Goal: Find specific page/section: Find specific page/section

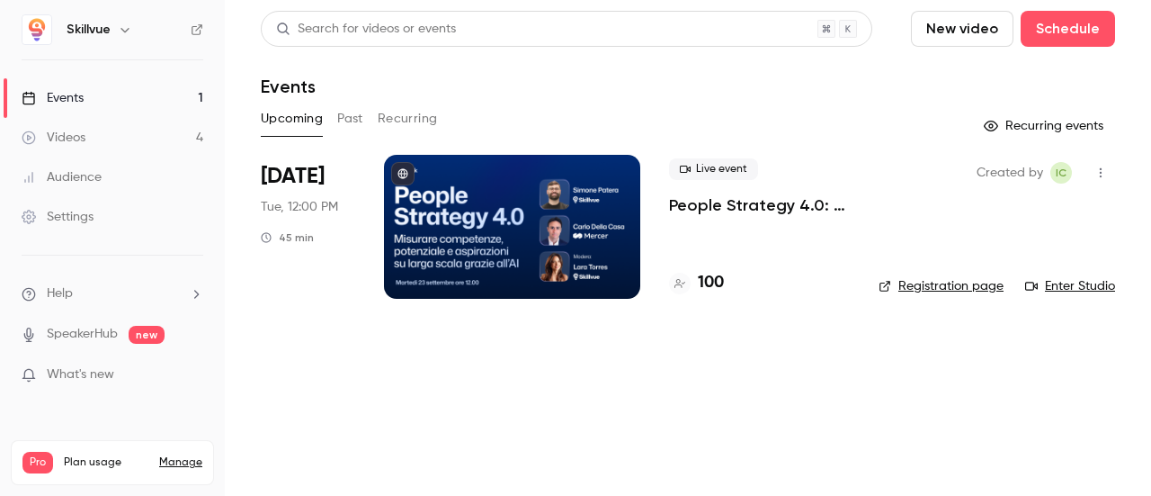
click at [712, 284] on h4 "100" at bounding box center [711, 283] width 26 height 24
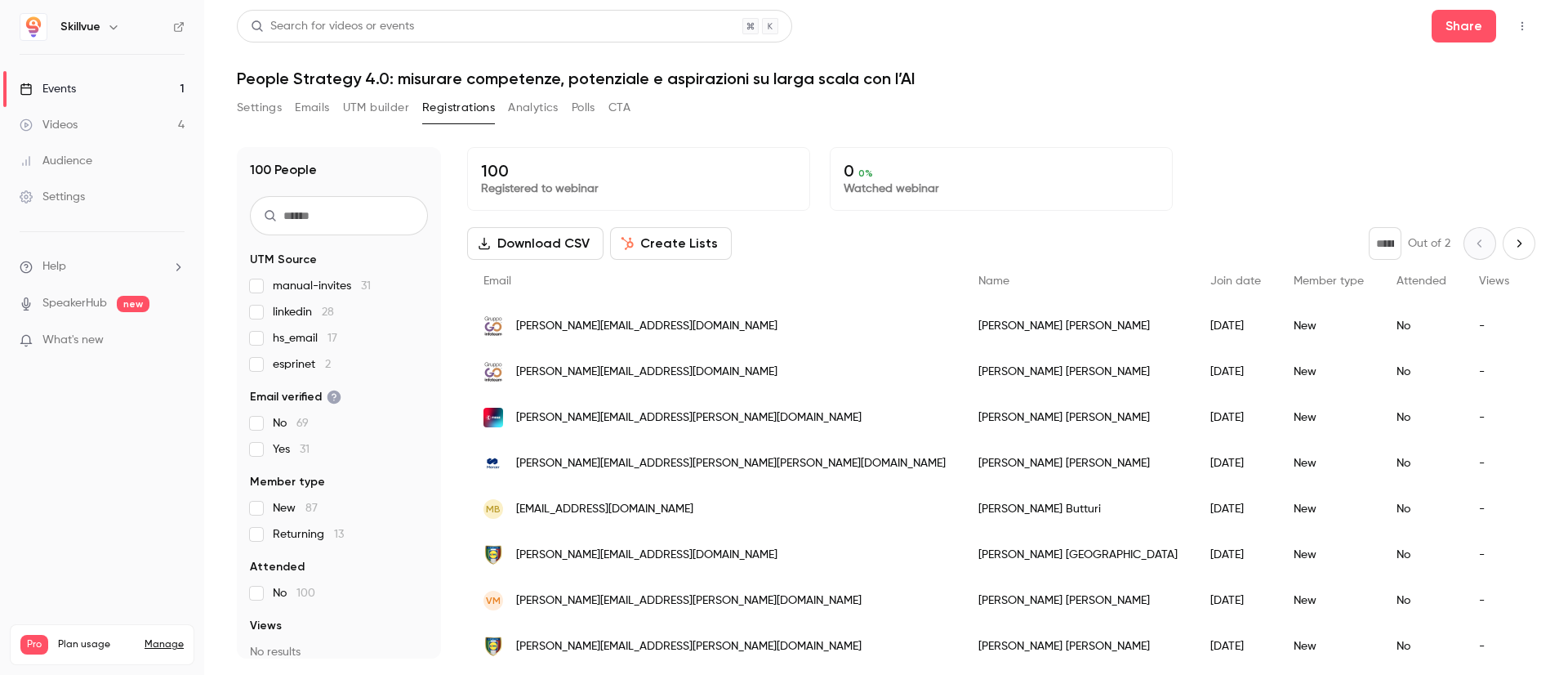
drag, startPoint x: 1044, startPoint y: 2, endPoint x: 942, endPoint y: 25, distance: 104.6
click at [942, 25] on div "Search for videos or events Share" at bounding box center [886, 26] width 1298 height 33
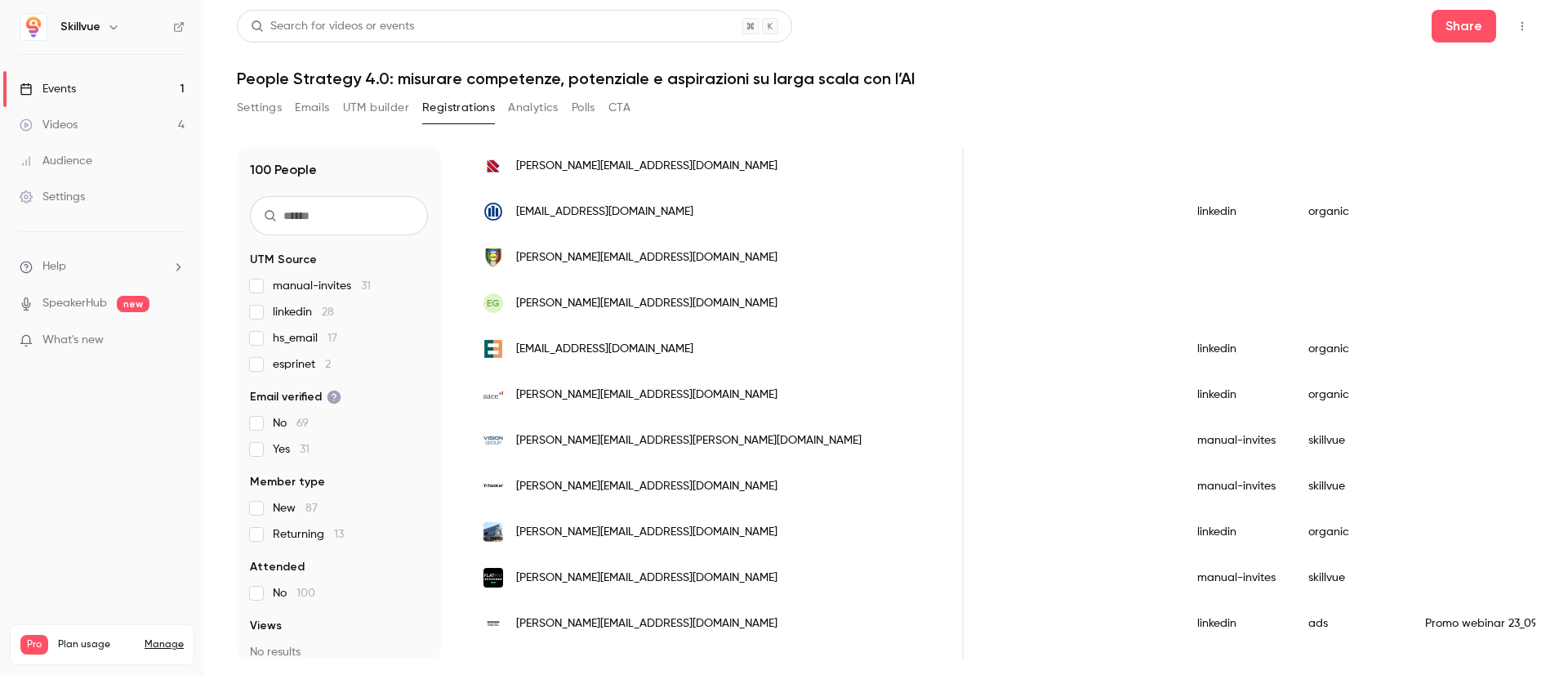
scroll to position [678, 0]
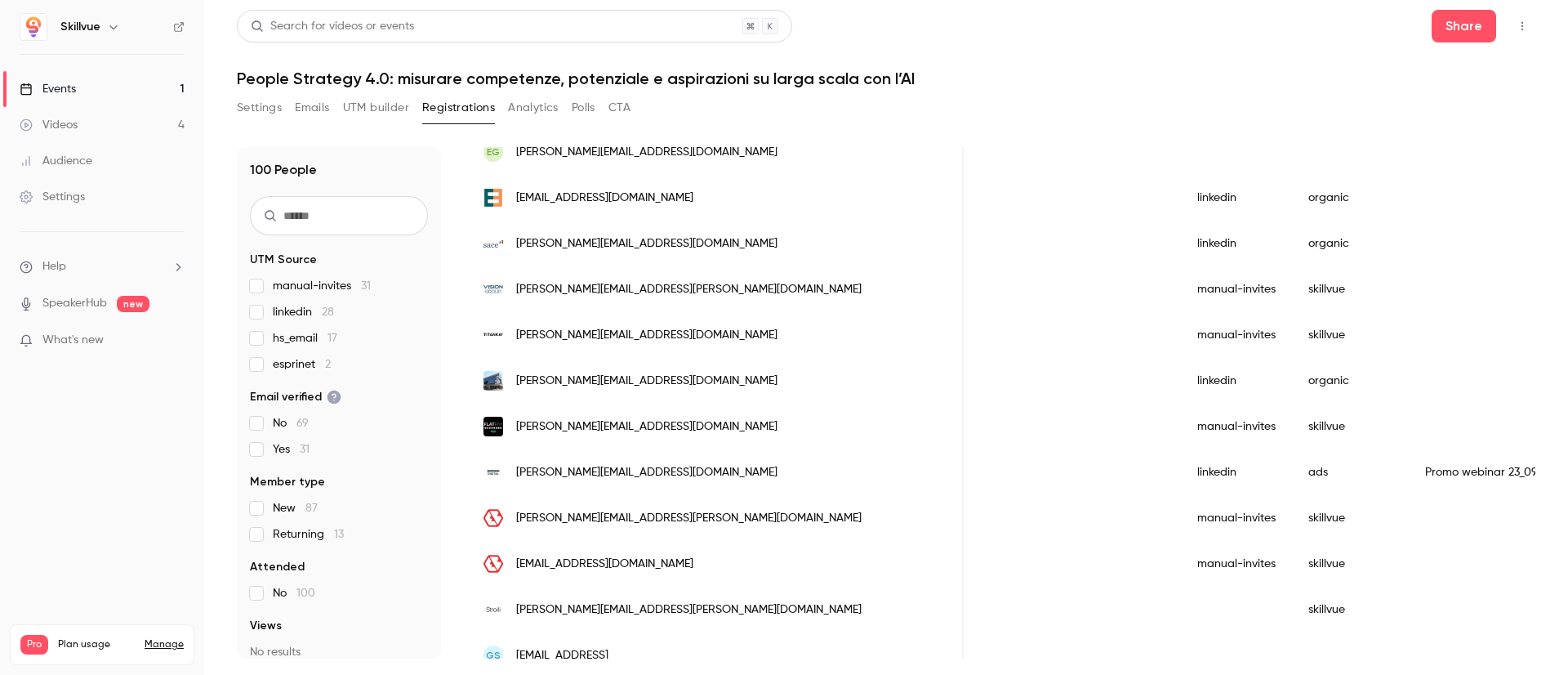
drag, startPoint x: 1196, startPoint y: 408, endPoint x: 1297, endPoint y: 402, distance: 101.2
click at [1044, 402] on div "People list" at bounding box center [1496, 381] width 175 height 45
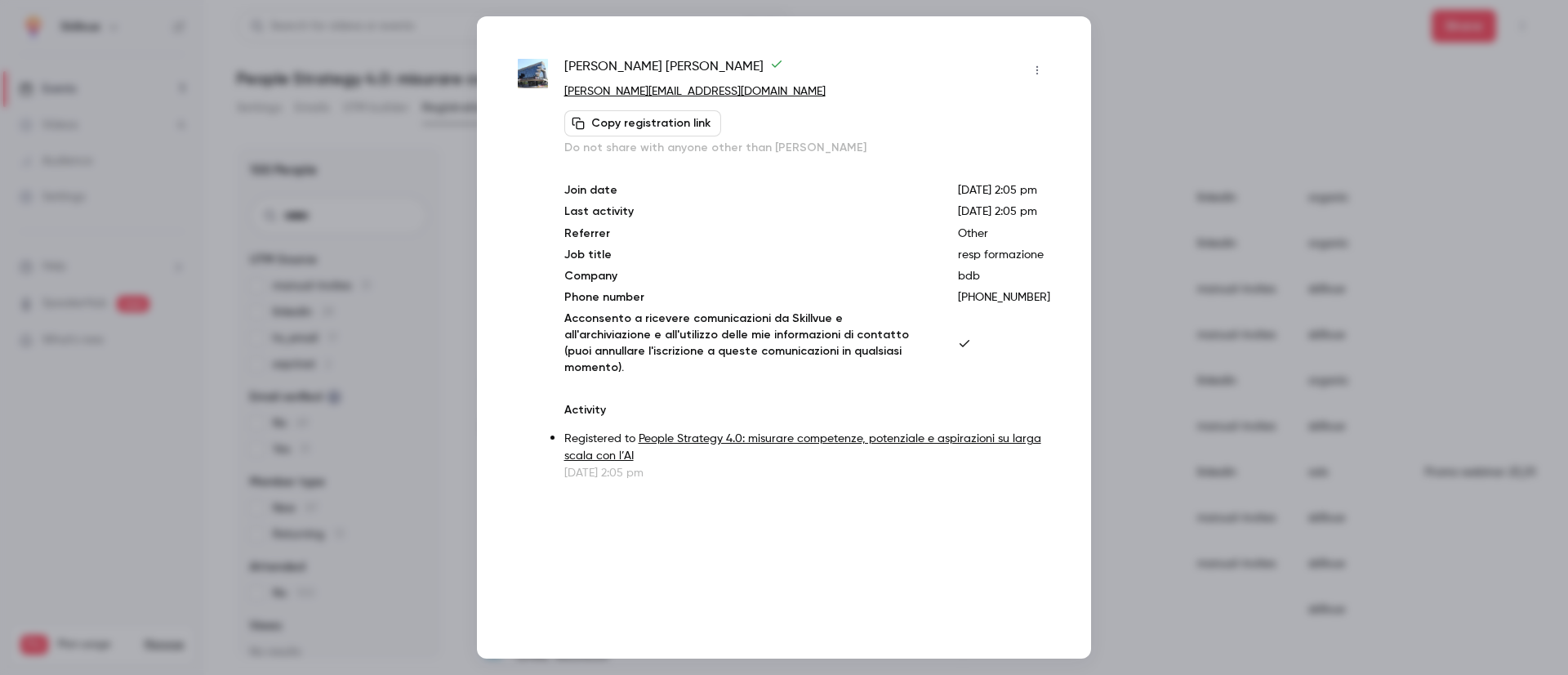
click at [1044, 104] on div at bounding box center [784, 337] width 1568 height 675
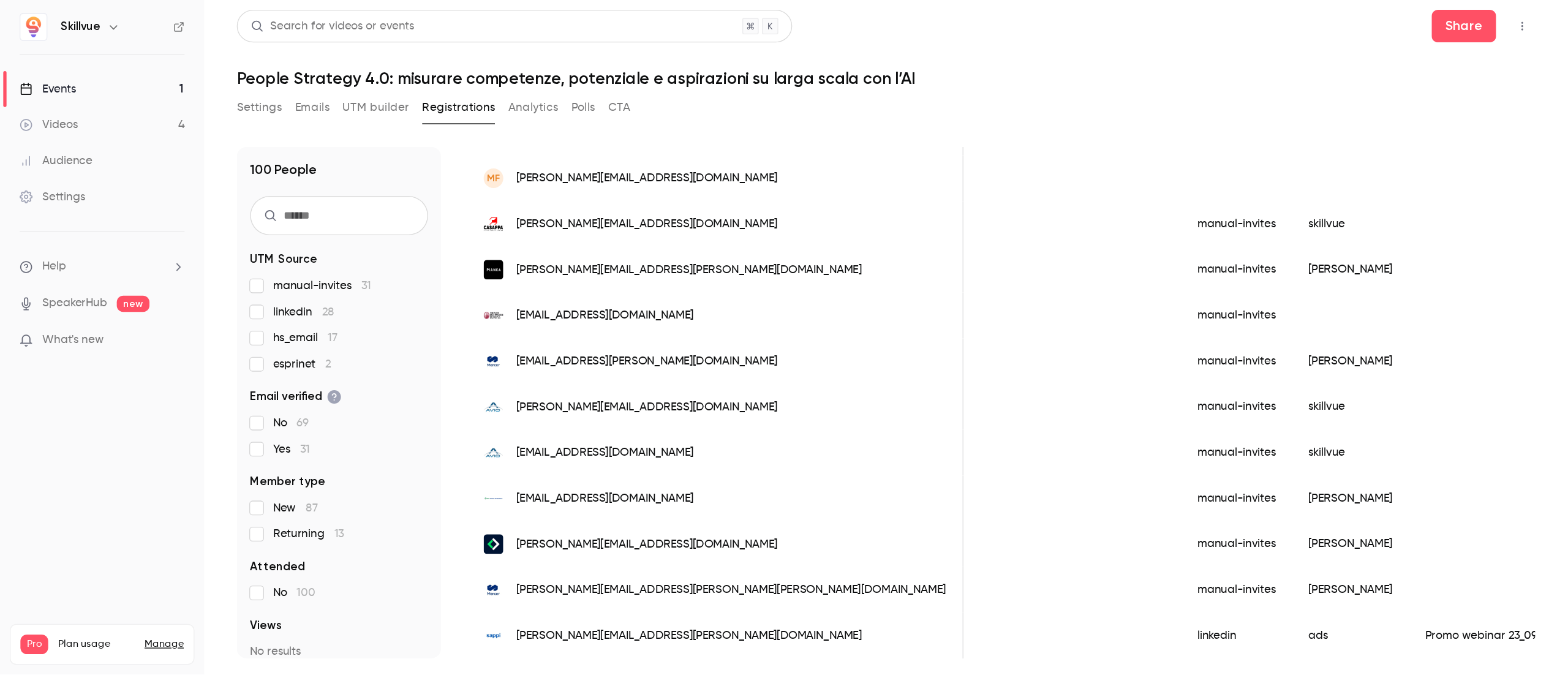
scroll to position [0, 1228]
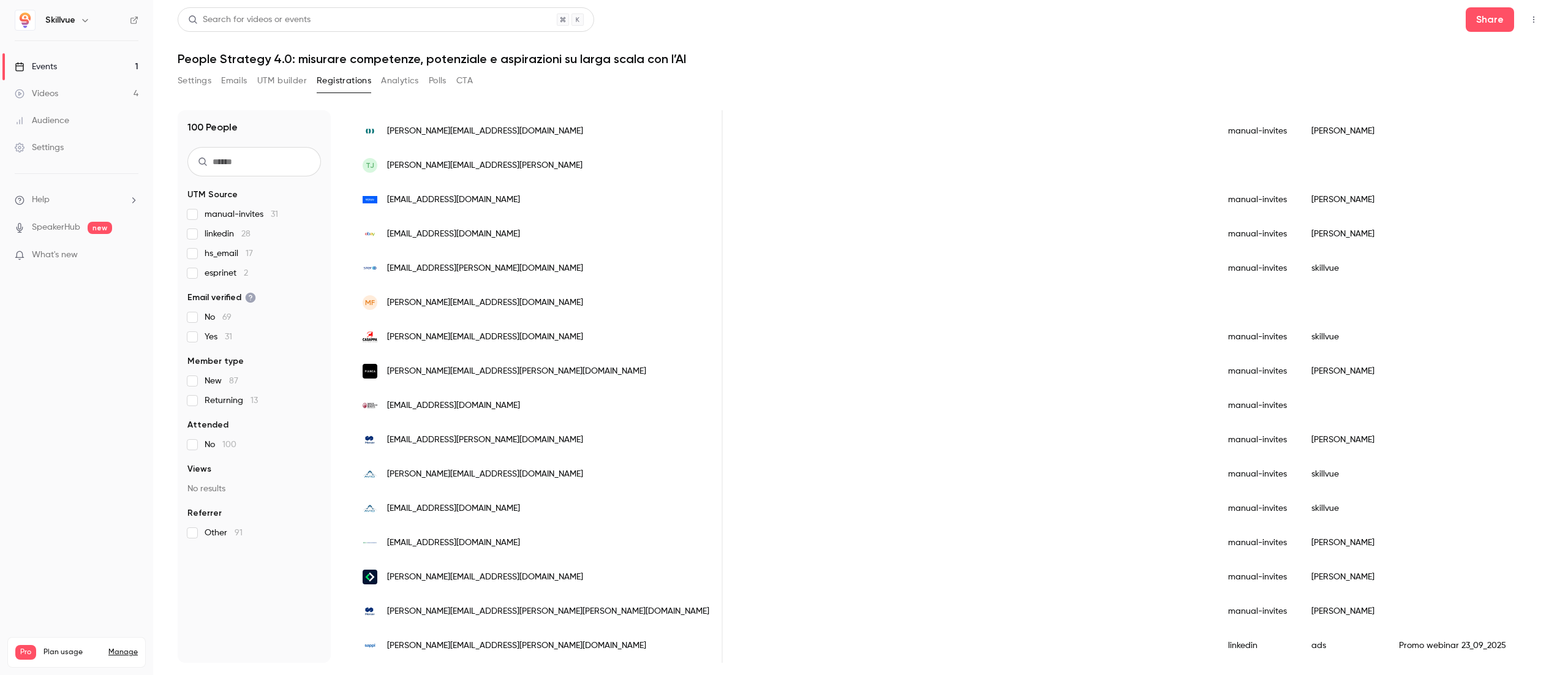
drag, startPoint x: 1161, startPoint y: 1, endPoint x: 916, endPoint y: 27, distance: 246.4
click at [783, 27] on div "Search for videos or events Share" at bounding box center [861, 20] width 1366 height 25
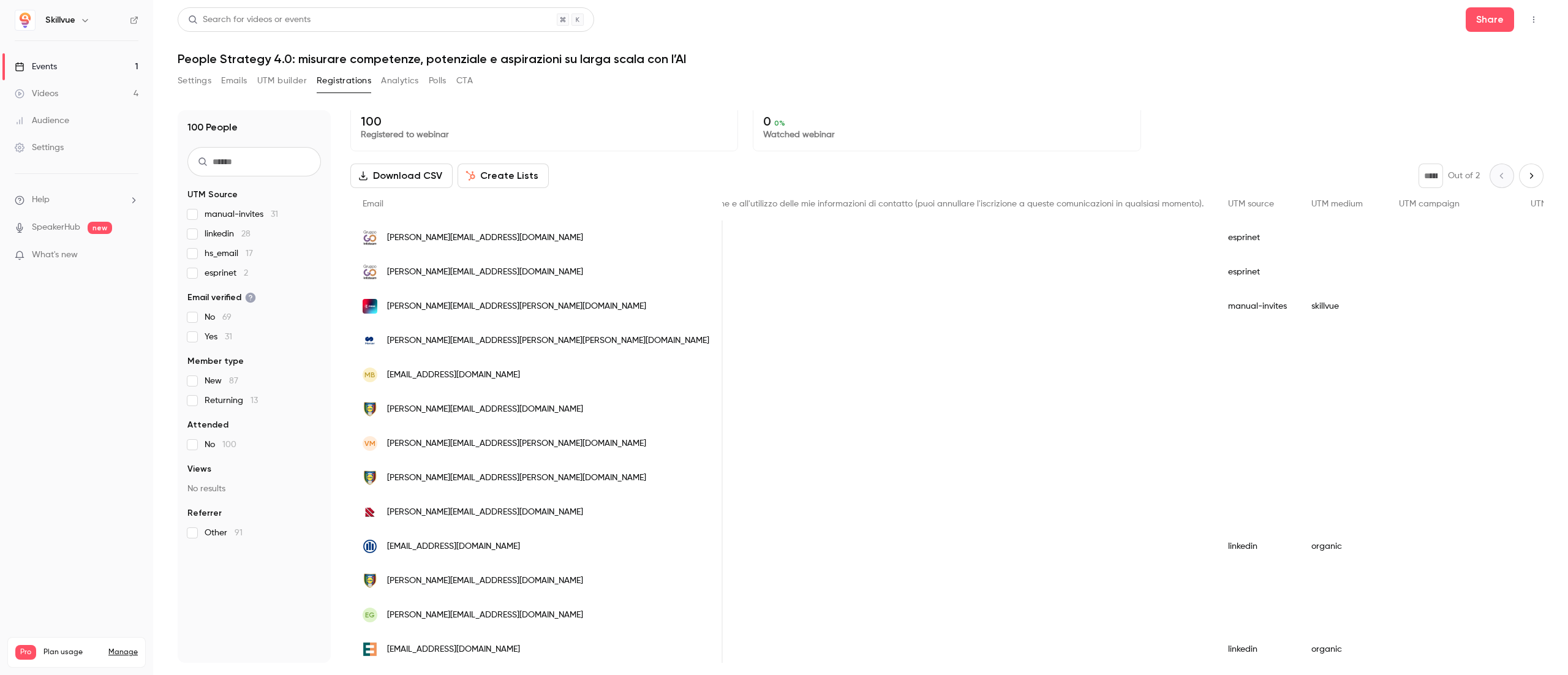
scroll to position [0, 0]
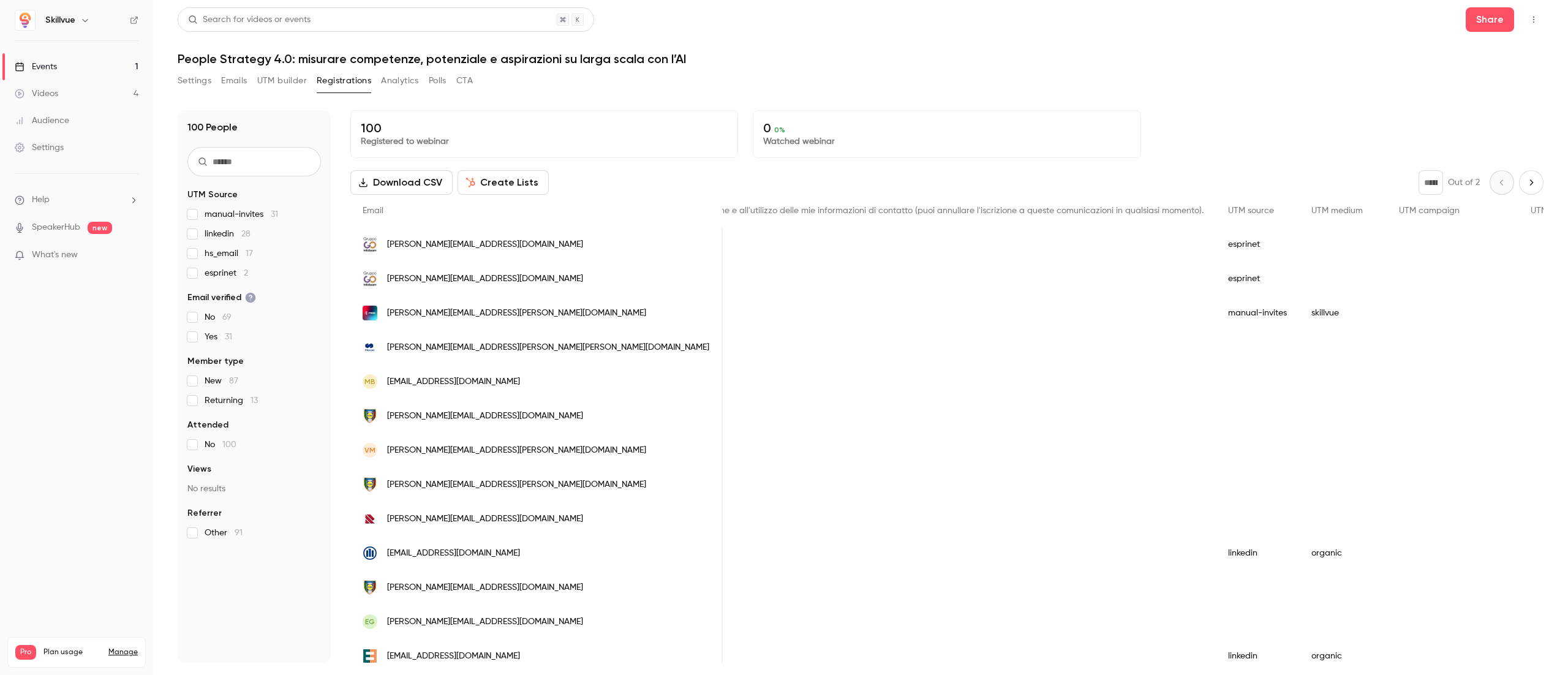
click at [783, 186] on icon "Next page" at bounding box center [1531, 183] width 14 height 10
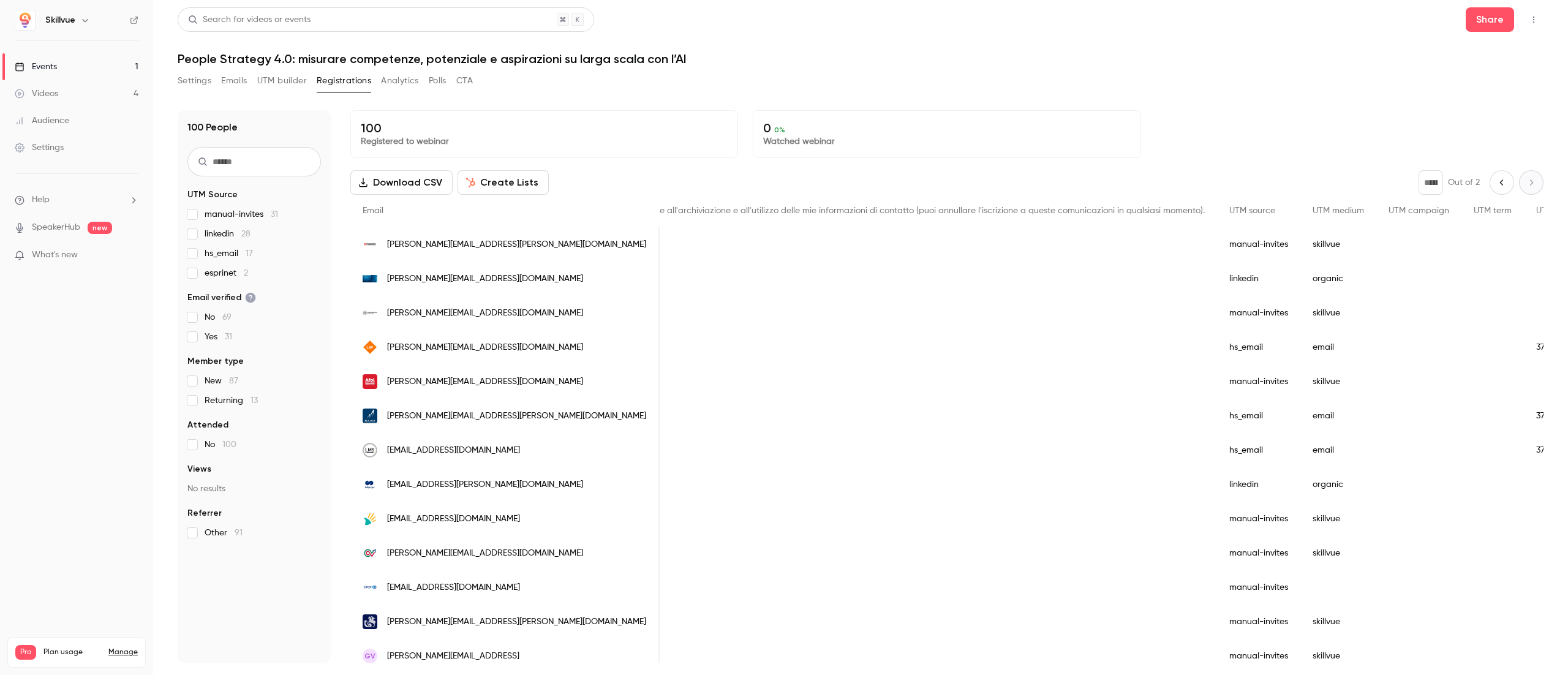
click at [783, 179] on icon "Previous page" at bounding box center [1502, 183] width 14 height 10
type input "*"
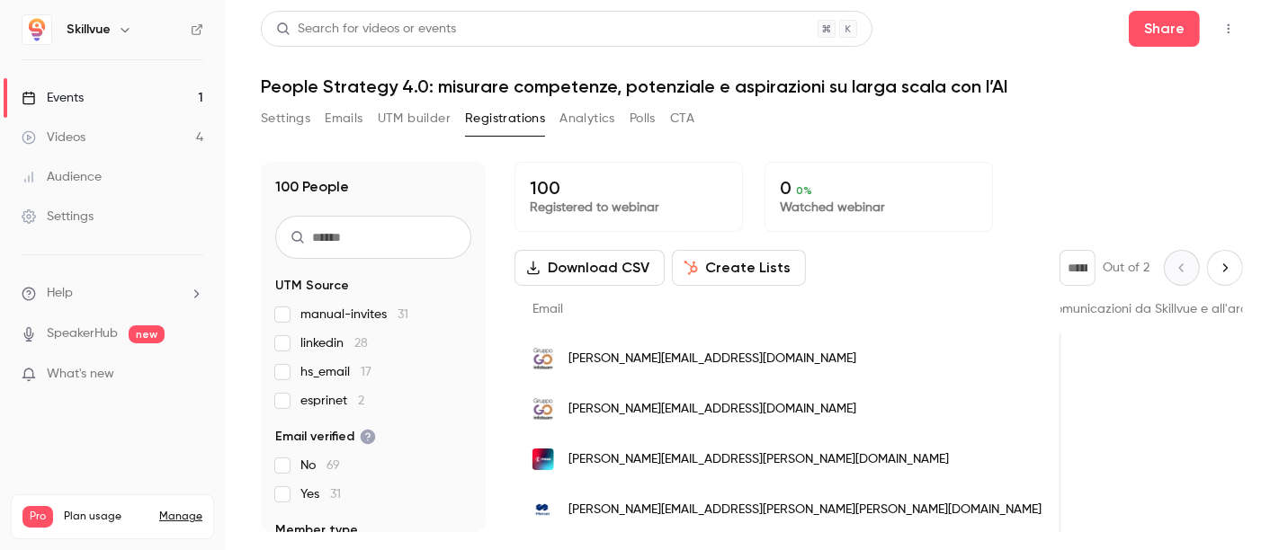
scroll to position [0, 1570]
drag, startPoint x: 2302, startPoint y: 0, endPoint x: 771, endPoint y: 63, distance: 1532.2
click at [771, 63] on header "Search for videos or events Share People Strategy 4.0: misurare competenze, pot…" at bounding box center [752, 54] width 982 height 86
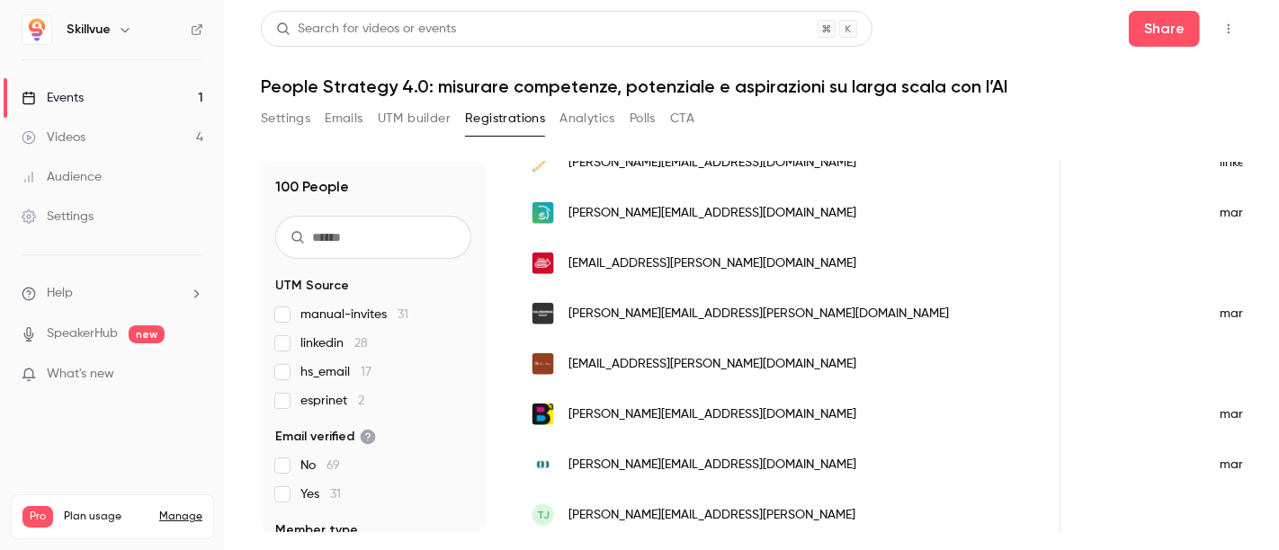
scroll to position [1507, 0]
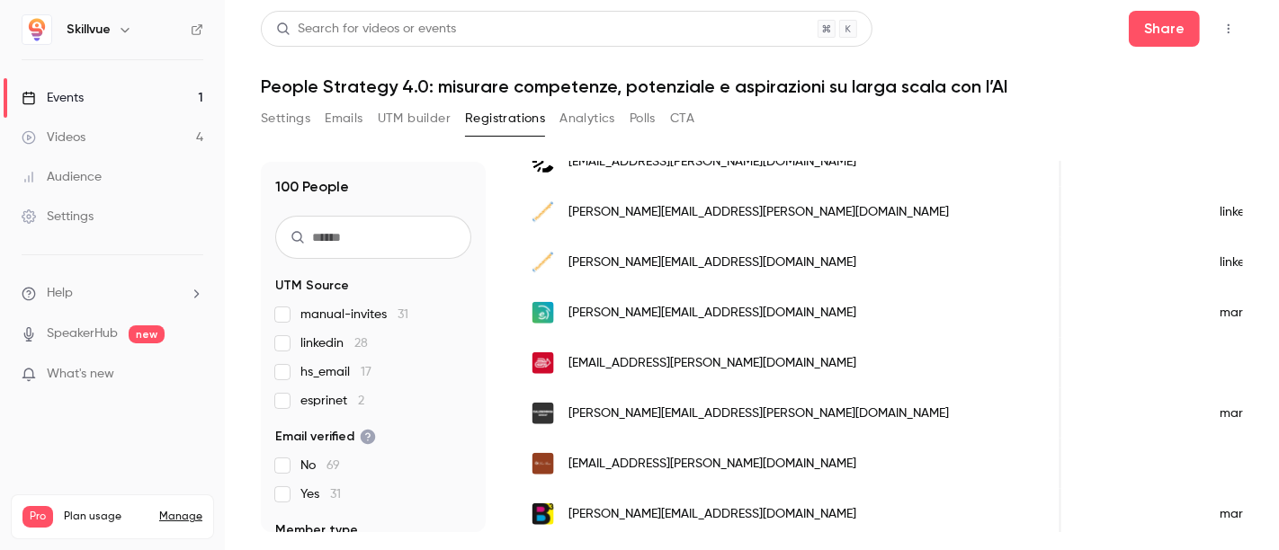
click at [397, 115] on button "UTM builder" at bounding box center [414, 118] width 73 height 29
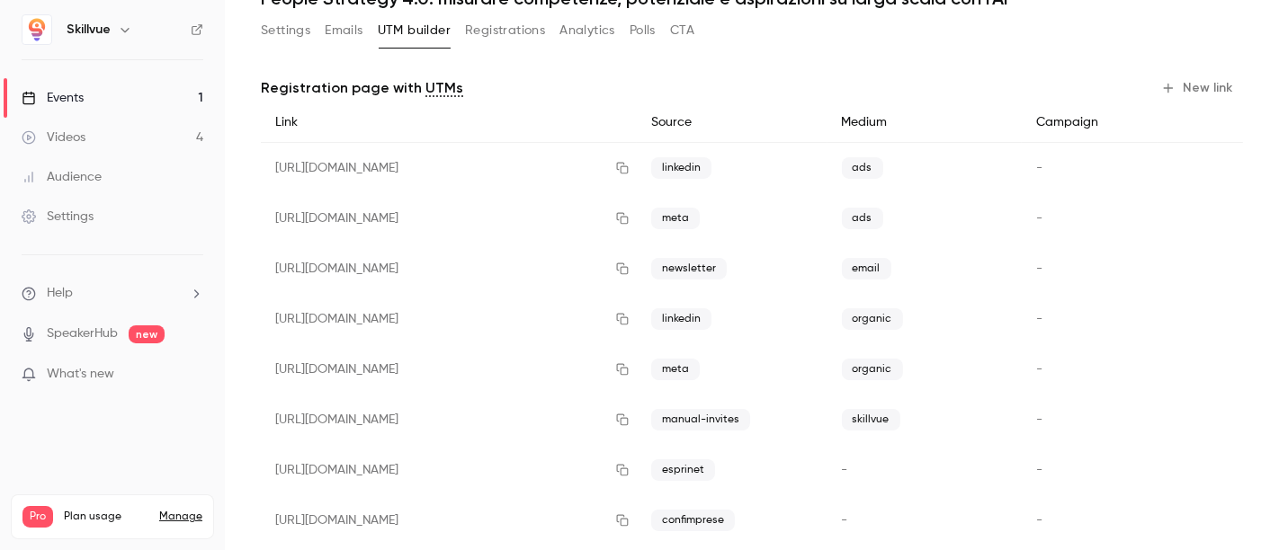
scroll to position [141, 0]
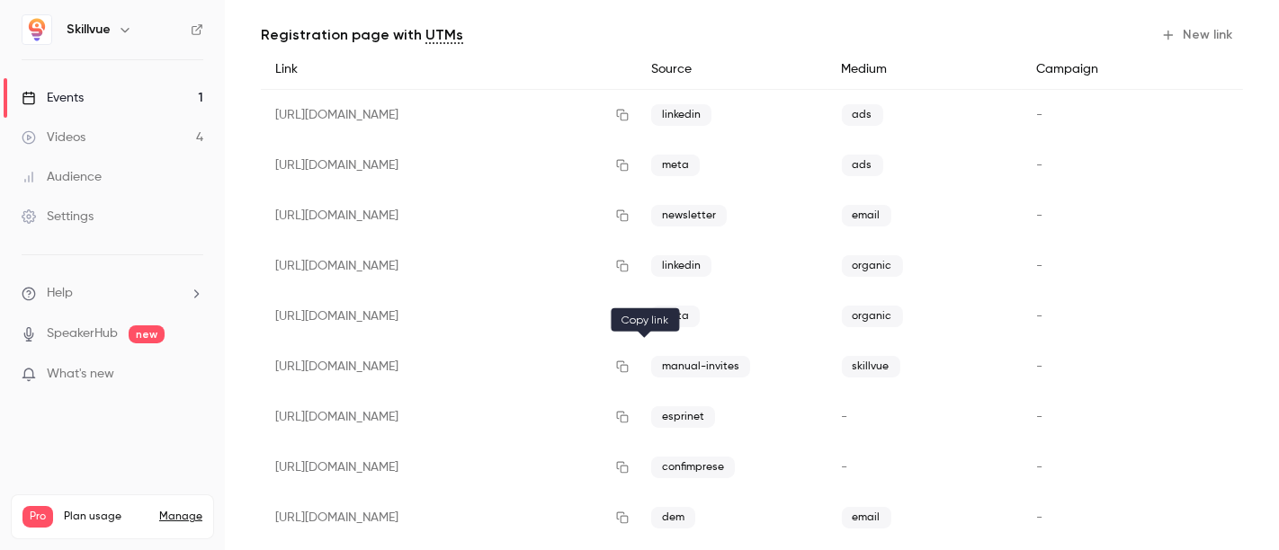
click at [630, 365] on icon "button" at bounding box center [622, 367] width 14 height 13
